Goal: Information Seeking & Learning: Learn about a topic

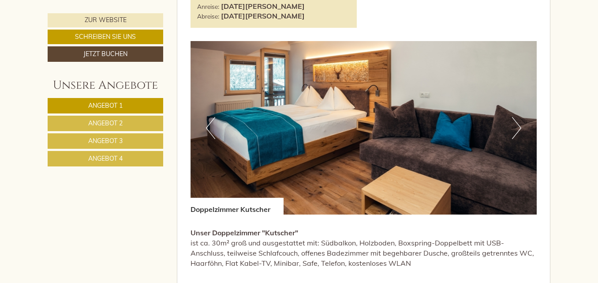
scroll to position [1615, 0]
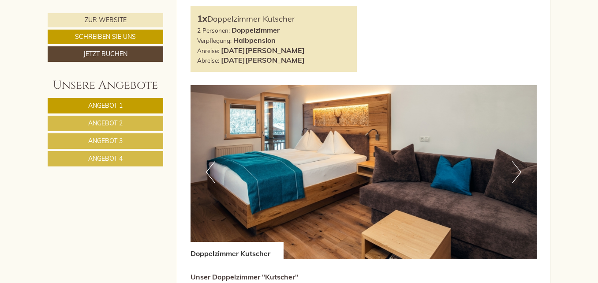
click at [142, 123] on link "Angebot 2" at bounding box center [106, 123] width 116 height 15
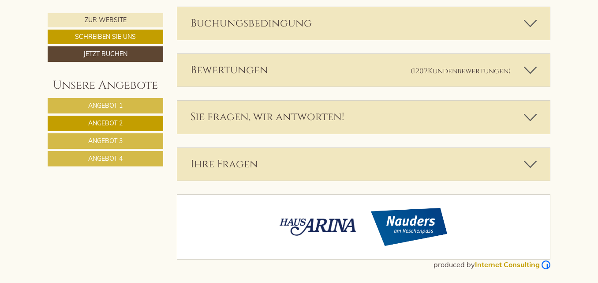
scroll to position [432, 0]
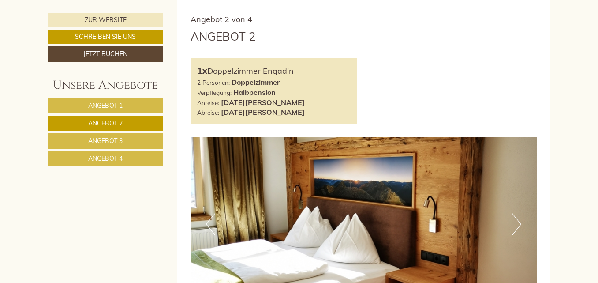
click at [146, 142] on link "Angebot 3" at bounding box center [106, 140] width 116 height 15
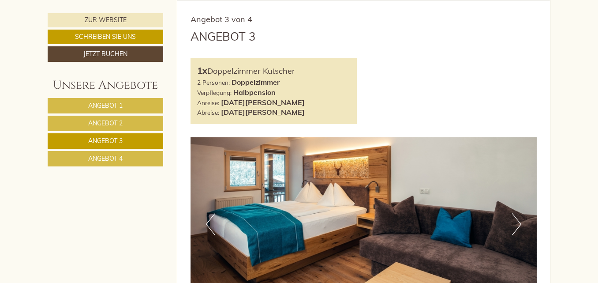
click at [147, 161] on link "Angebot 4" at bounding box center [106, 158] width 116 height 15
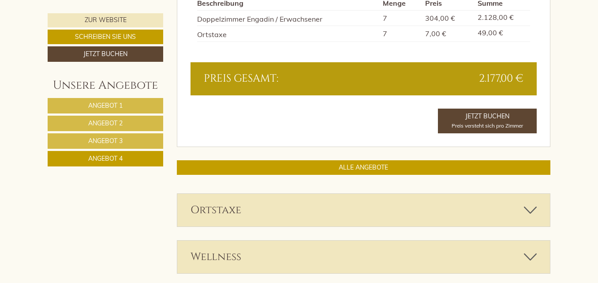
scroll to position [926, 0]
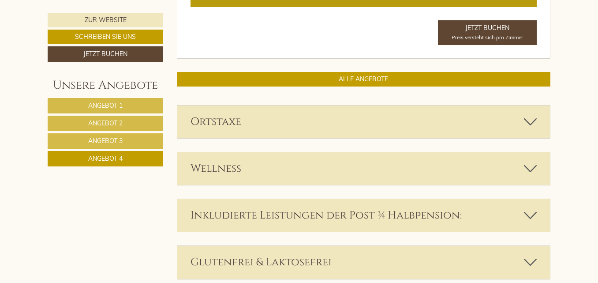
click at [403, 127] on div "Ortstaxe" at bounding box center [363, 121] width 373 height 33
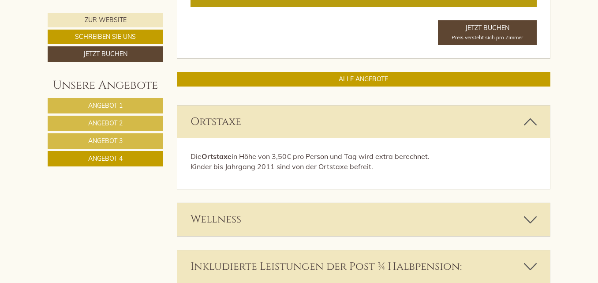
click at [403, 127] on div "Ortstaxe" at bounding box center [363, 121] width 373 height 33
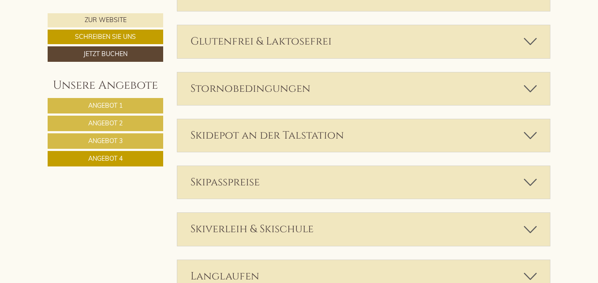
scroll to position [1190, 0]
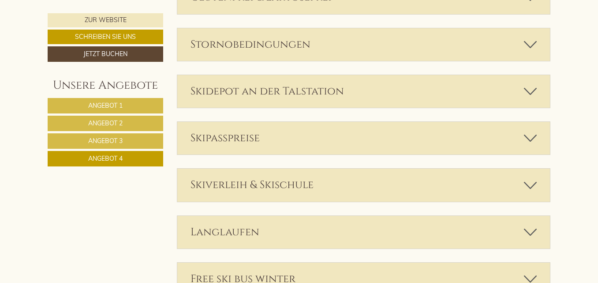
click at [403, 142] on div "Skipasspreise" at bounding box center [363, 138] width 373 height 33
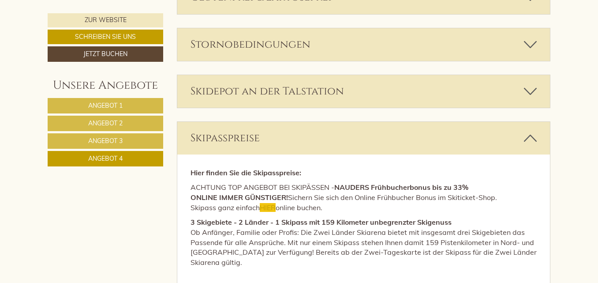
click at [403, 141] on div "Skipasspreise" at bounding box center [363, 138] width 373 height 33
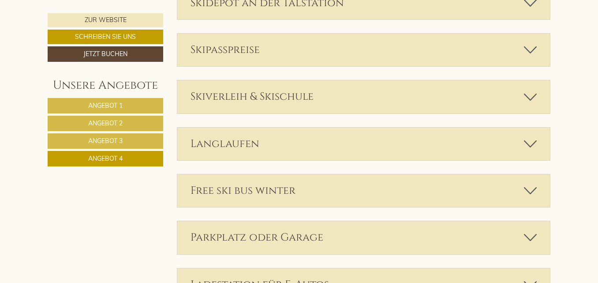
scroll to position [1367, 0]
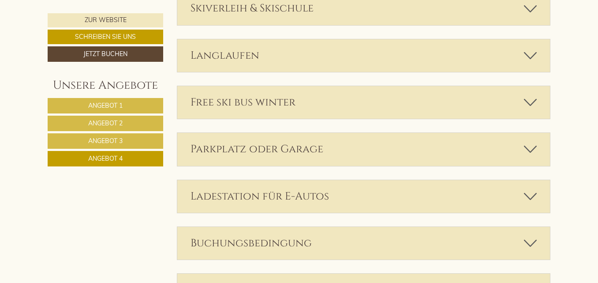
click at [409, 152] on div "Parkplatz oder Garage" at bounding box center [363, 149] width 373 height 33
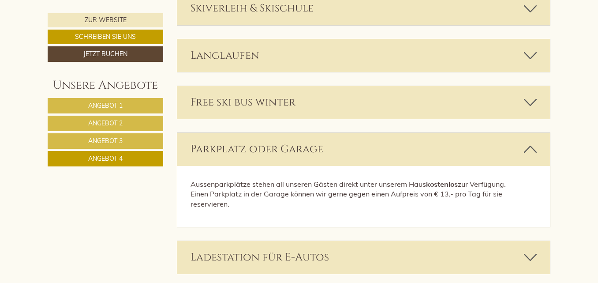
click at [409, 152] on div "Parkplatz oder Garage" at bounding box center [363, 149] width 373 height 33
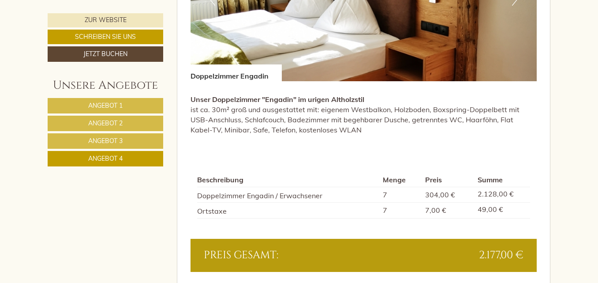
scroll to position [573, 0]
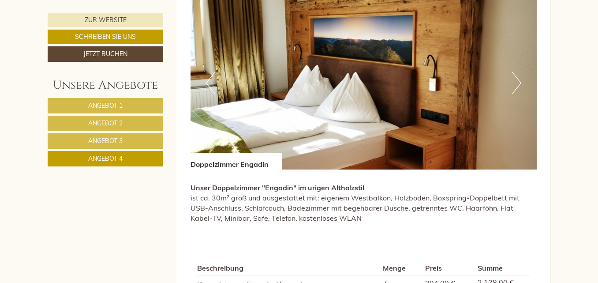
click at [147, 105] on link "Angebot 1" at bounding box center [106, 105] width 116 height 15
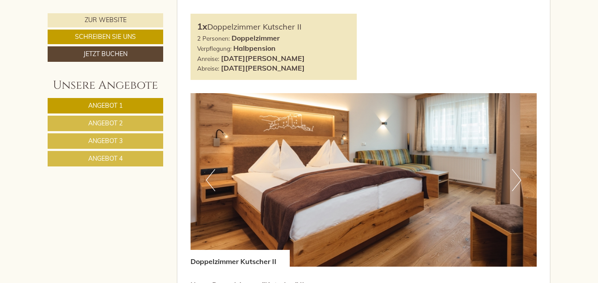
scroll to position [520, 0]
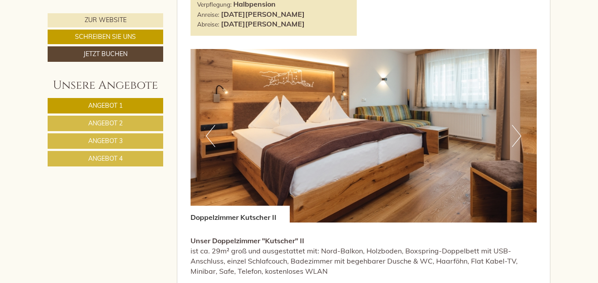
click at [519, 132] on button "Next" at bounding box center [516, 136] width 9 height 22
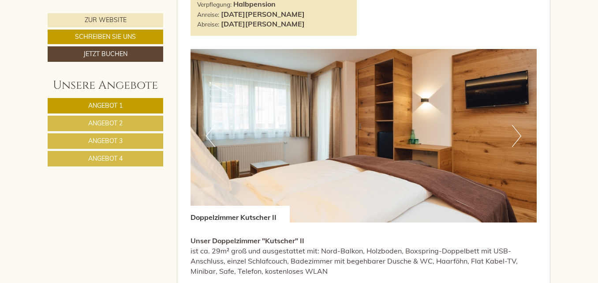
click at [519, 132] on button "Next" at bounding box center [516, 136] width 9 height 22
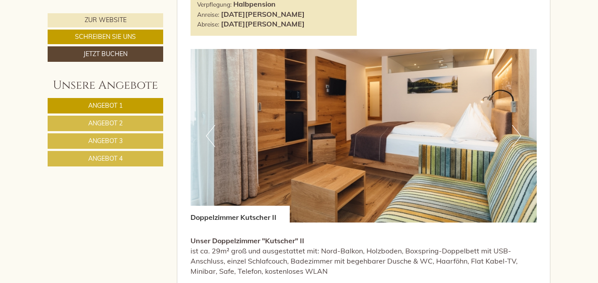
click at [522, 137] on img at bounding box center [363, 135] width 347 height 173
click at [519, 137] on button "Next" at bounding box center [516, 136] width 9 height 22
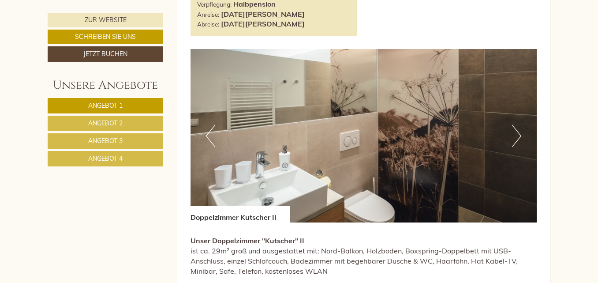
click at [520, 138] on button "Next" at bounding box center [516, 136] width 9 height 22
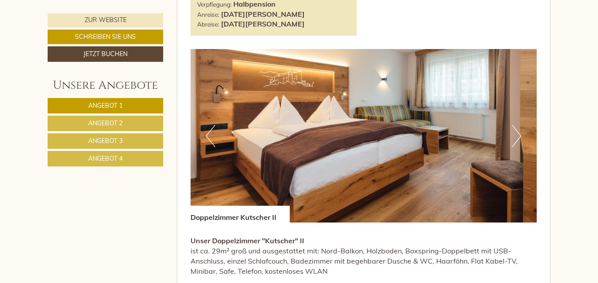
click at [520, 137] on button "Next" at bounding box center [516, 136] width 9 height 22
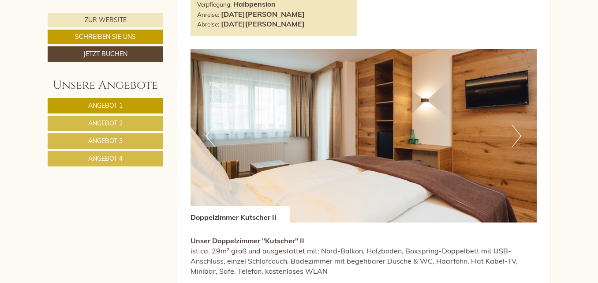
click at [520, 137] on button "Next" at bounding box center [516, 136] width 9 height 22
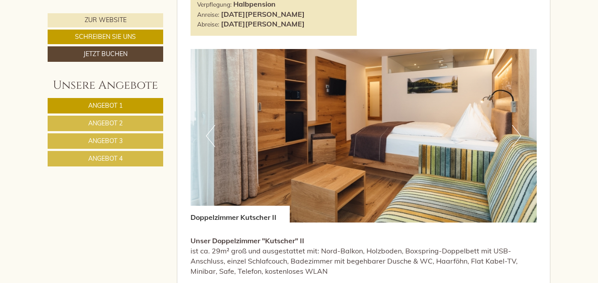
click at [520, 137] on button "Next" at bounding box center [516, 136] width 9 height 22
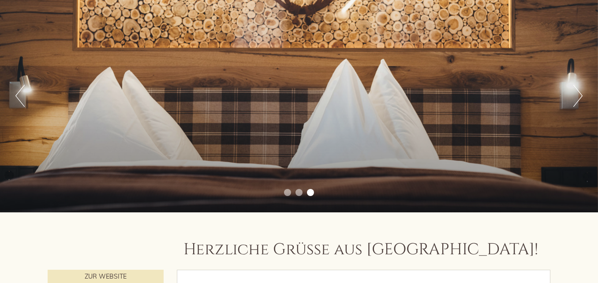
scroll to position [0, 0]
